Goal: Transaction & Acquisition: Download file/media

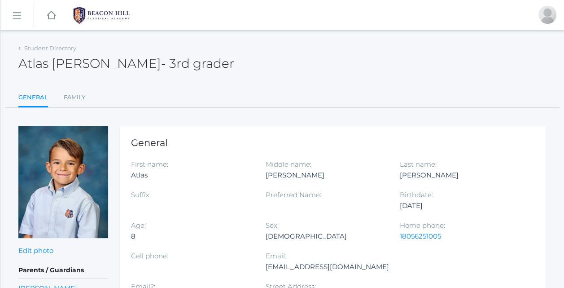
click at [258, 128] on div "General First name: Atlas Middle name: [PERSON_NAME] Last name: [PERSON_NAME] S…" at bounding box center [332, 276] width 427 height 300
click at [36, 49] on link "Student Directory" at bounding box center [50, 47] width 52 height 7
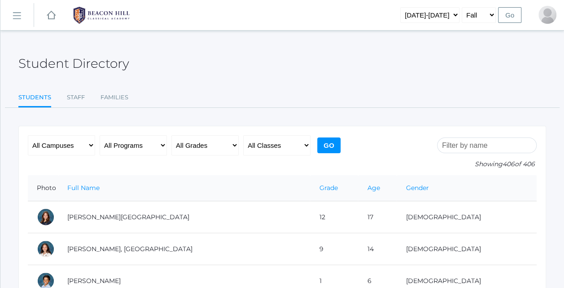
click at [53, 15] on rect at bounding box center [51, 15] width 11 height 11
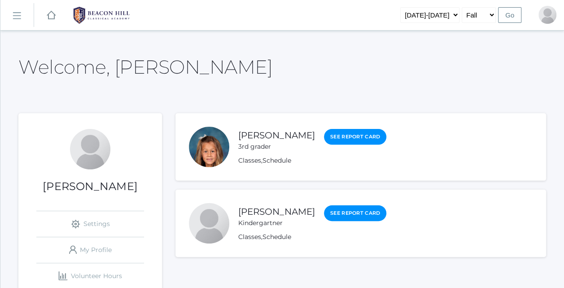
click at [282, 142] on div "[PERSON_NAME] 3rd grader" at bounding box center [276, 139] width 77 height 23
click at [280, 138] on link "[PERSON_NAME]" at bounding box center [276, 135] width 77 height 11
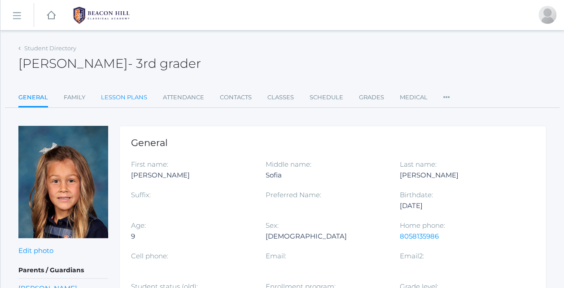
click at [122, 96] on link "Lesson Plans" at bounding box center [124, 97] width 46 height 18
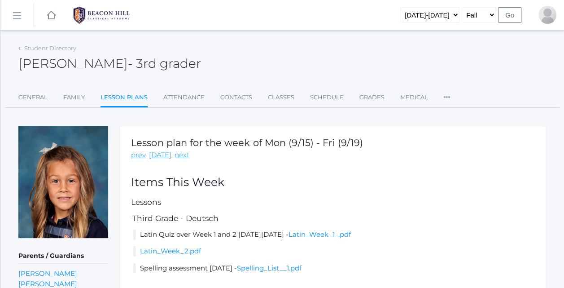
click at [215, 214] on h5 "Third Grade - Deutsch" at bounding box center [333, 218] width 404 height 9
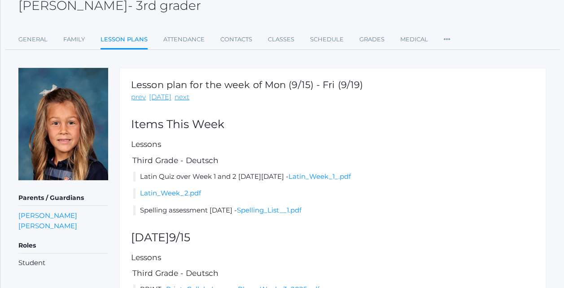
scroll to position [72, 0]
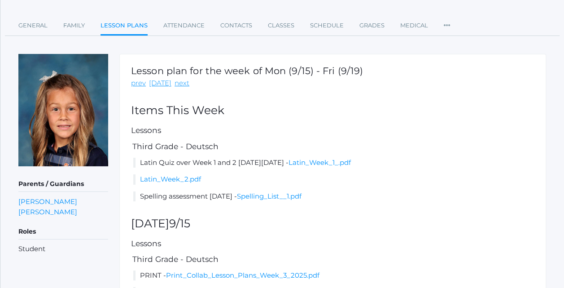
click at [339, 216] on div "Lesson plan for the week of Mon (9/15) - Fri (9/19) prev [DATE] next Items This…" at bounding box center [332, 185] width 427 height 262
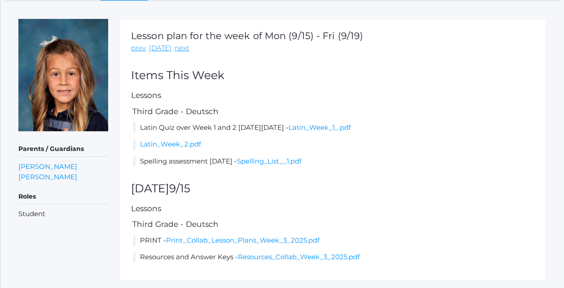
scroll to position [108, 0]
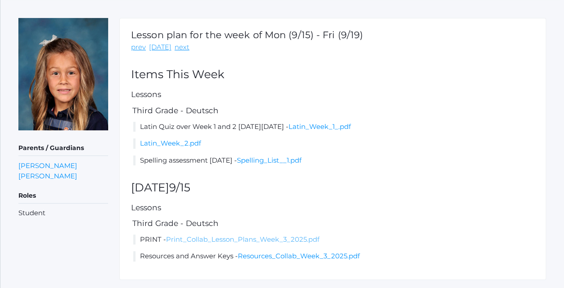
click at [210, 238] on link "Print_Collab_Lesson_Plans_Week_3_2025.pdf" at bounding box center [243, 239] width 154 height 9
click at [154, 44] on link "[DATE]" at bounding box center [160, 47] width 22 height 10
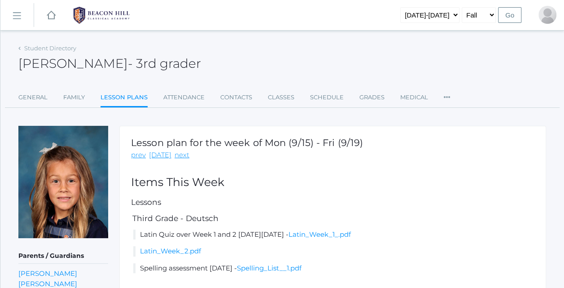
click at [46, 18] on rect at bounding box center [51, 15] width 11 height 11
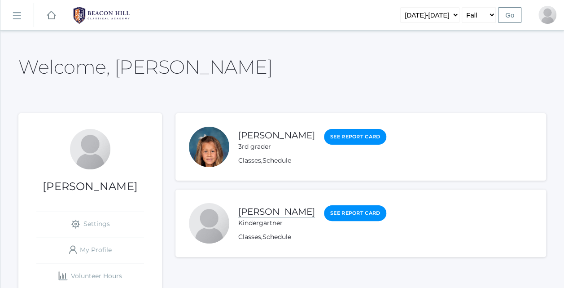
click at [267, 214] on link "[PERSON_NAME]" at bounding box center [276, 211] width 77 height 11
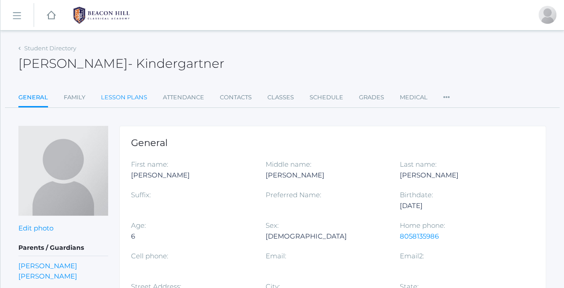
click at [134, 94] on link "Lesson Plans" at bounding box center [124, 97] width 46 height 18
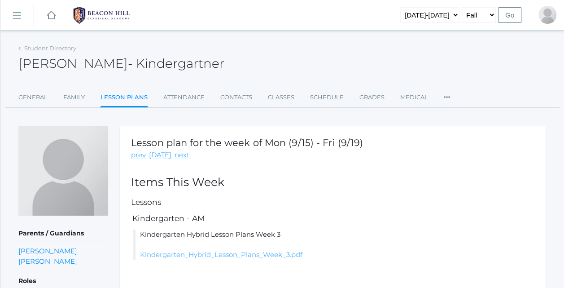
click at [166, 255] on link "Kindergarten_Hybrid_Lesson_Plans_Week_3.pdf" at bounding box center [221, 254] width 163 height 9
